Goal: Information Seeking & Learning: Find specific fact

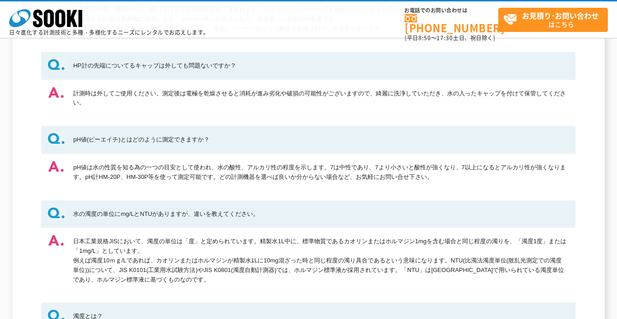
scroll to position [411, 0]
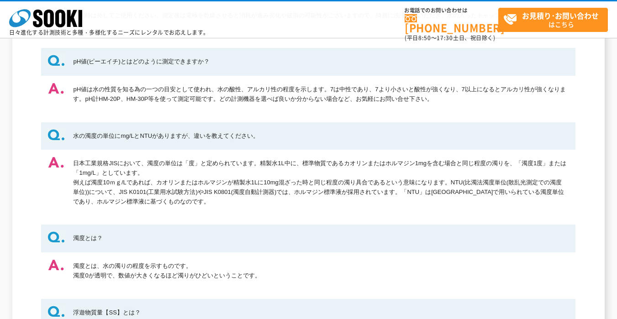
drag, startPoint x: 262, startPoint y: 162, endPoint x: 431, endPoint y: 169, distance: 169.1
click at [431, 169] on dd "日本工業規格JISにおいて、濁度の単位は「度」と定められています。精製水1L中に、標準物質であるカオリンまたはホルマジン1mgを含む場合と同じ程度の濁りを、「…" at bounding box center [308, 183] width 534 height 66
drag, startPoint x: 262, startPoint y: 163, endPoint x: 430, endPoint y: 173, distance: 167.8
click at [430, 173] on dd "日本工業規格JISにおいて、濁度の単位は「度」と定められています。精製水1L中に、標準物質であるカオリンまたはホルマジン1mgを含む場合と同じ程度の濁りを、「…" at bounding box center [308, 183] width 534 height 66
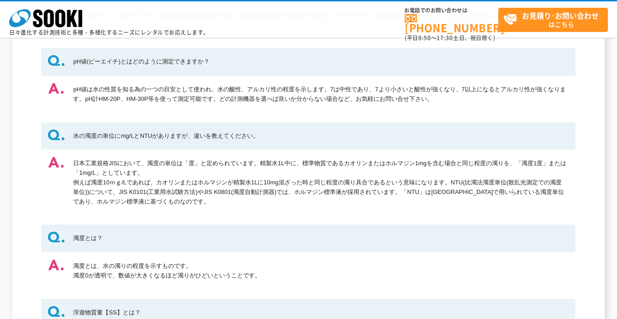
click at [430, 173] on dd "日本工業規格JISにおいて、濁度の単位は「度」と定められています。精製水1L中に、標準物質であるカオリンまたはホルマジン1mgを含む場合と同じ程度の濁りを、「…" at bounding box center [308, 183] width 534 height 66
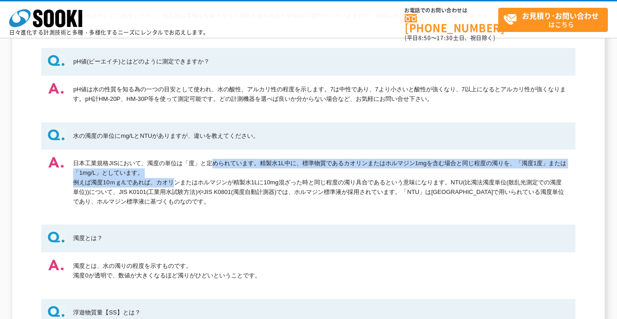
drag, startPoint x: 172, startPoint y: 178, endPoint x: 74, endPoint y: 164, distance: 99.1
click at [74, 164] on dd "日本工業規格JISにおいて、濁度の単位は「度」と定められています。精製水1L中に、標準物質であるカオリンまたはホルマジン1mgを含む場合と同じ程度の濁りを、「…" at bounding box center [308, 183] width 534 height 66
click at [129, 172] on dd "日本工業規格JISにおいて、濁度の単位は「度」と定められています。精製水1L中に、標準物質であるカオリンまたはホルマジン1mgを含む場合と同じ程度の濁りを、「…" at bounding box center [308, 183] width 534 height 66
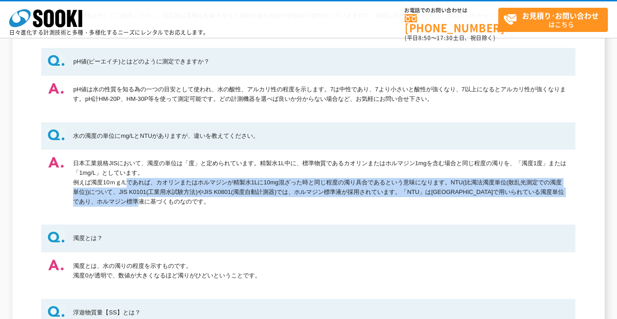
drag, startPoint x: 125, startPoint y: 183, endPoint x: 209, endPoint y: 201, distance: 86.0
click at [194, 201] on dd "日本工業規格JISにおいて、濁度の単位は「度」と定められています。精製水1L中に、標準物質であるカオリンまたはホルマジン1mgを含む場合と同じ程度の濁りを、「…" at bounding box center [308, 183] width 534 height 66
click at [209, 201] on dd "日本工業規格JISにおいて、濁度の単位は「度」と定められています。精製水1L中に、標準物質であるカオリンまたはホルマジン1mgを含む場合と同じ程度の濁りを、「…" at bounding box center [308, 183] width 534 height 66
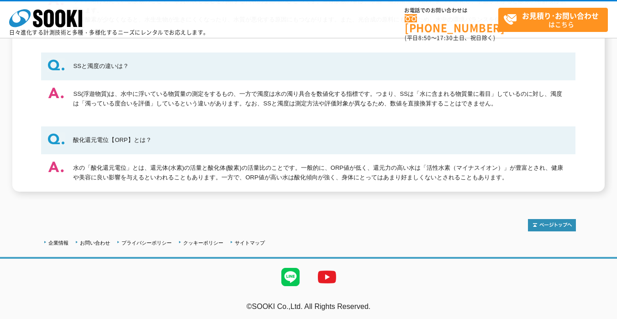
scroll to position [920, 0]
